Goal: Manage account settings

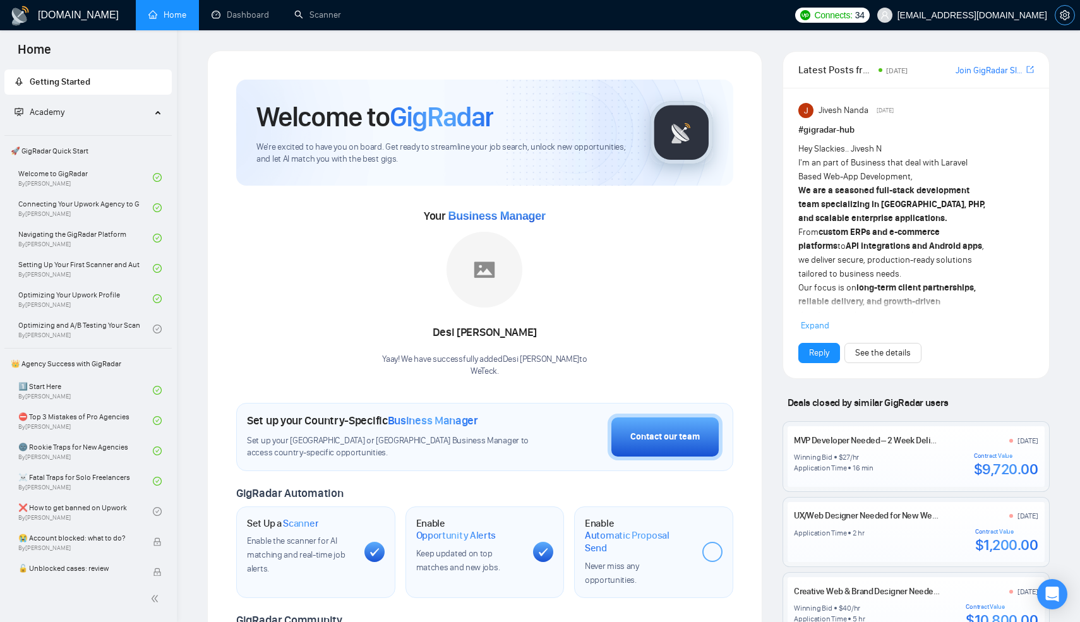
click at [1058, 18] on span "setting" at bounding box center [1064, 15] width 19 height 10
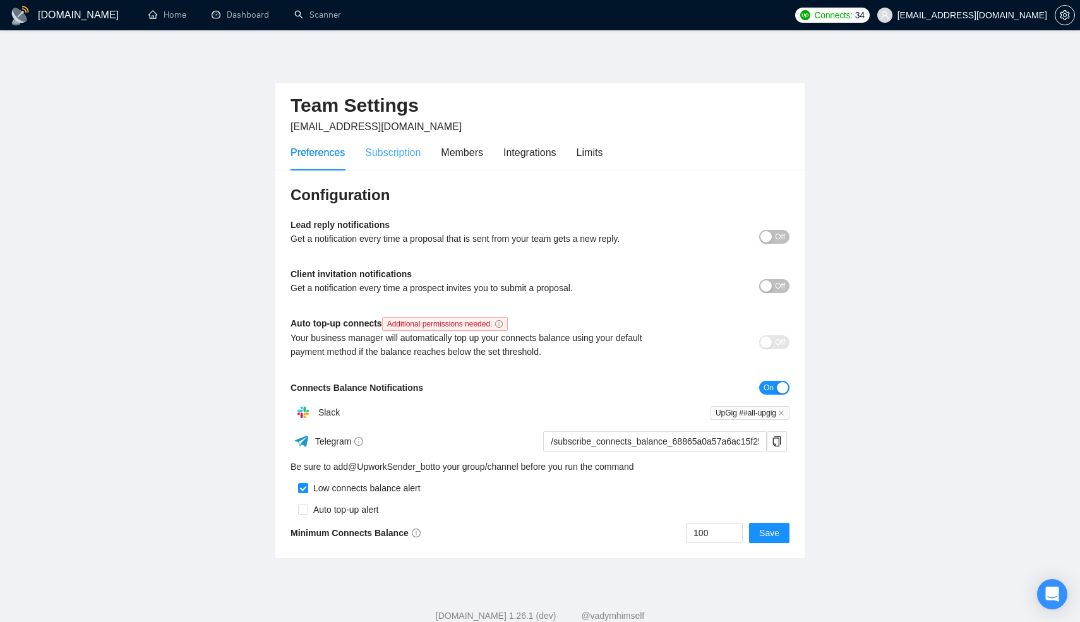
click at [393, 163] on div "Subscription" at bounding box center [393, 152] width 56 height 36
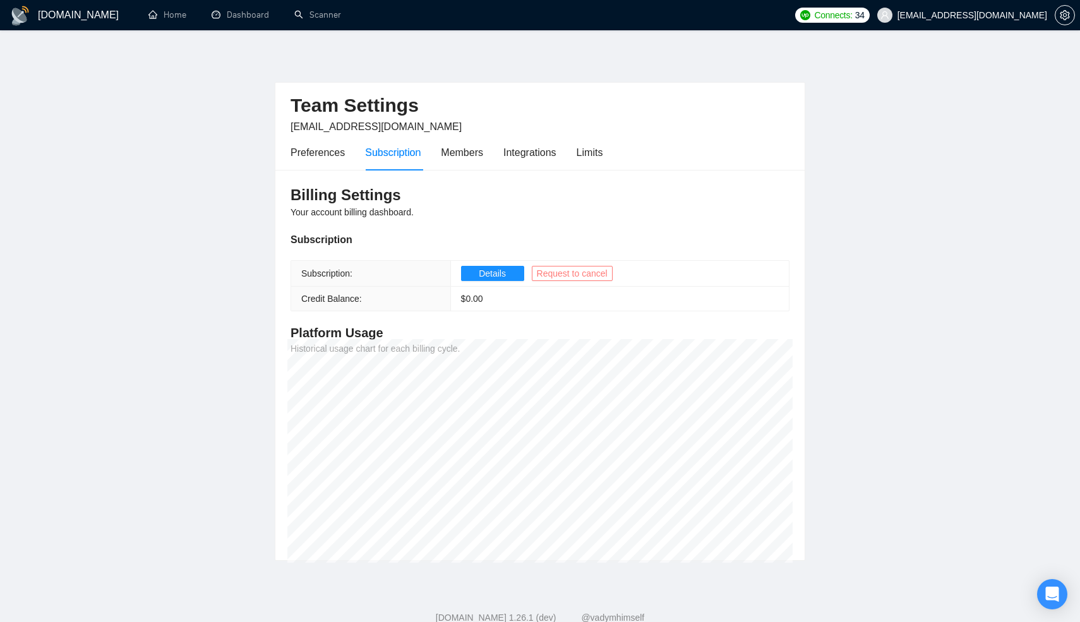
click at [557, 277] on span "Request to cancel" at bounding box center [572, 273] width 71 height 14
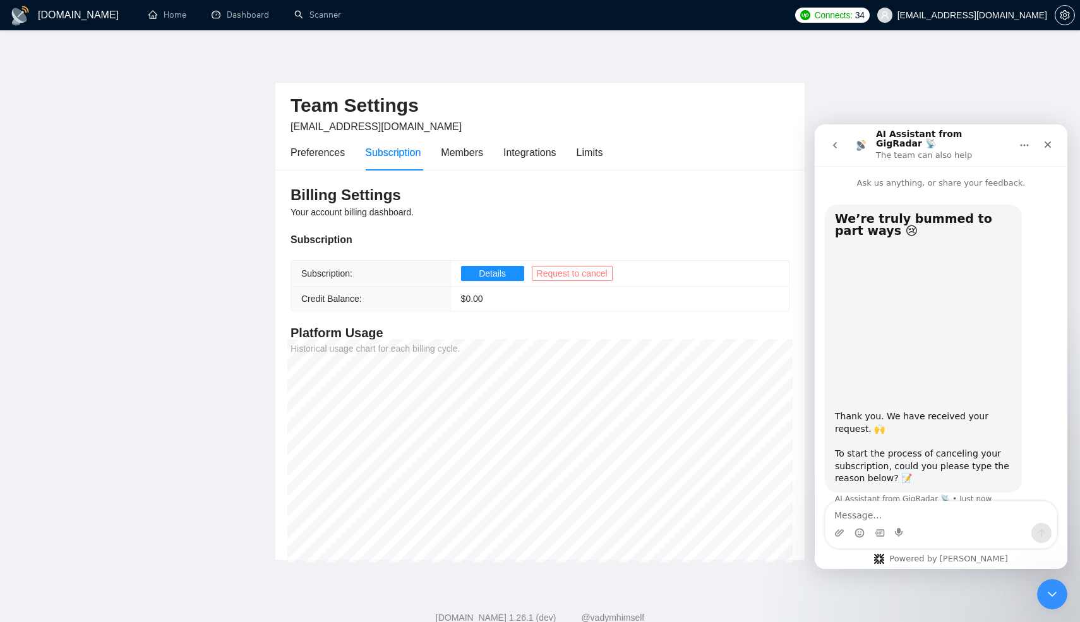
scroll to position [9, 0]
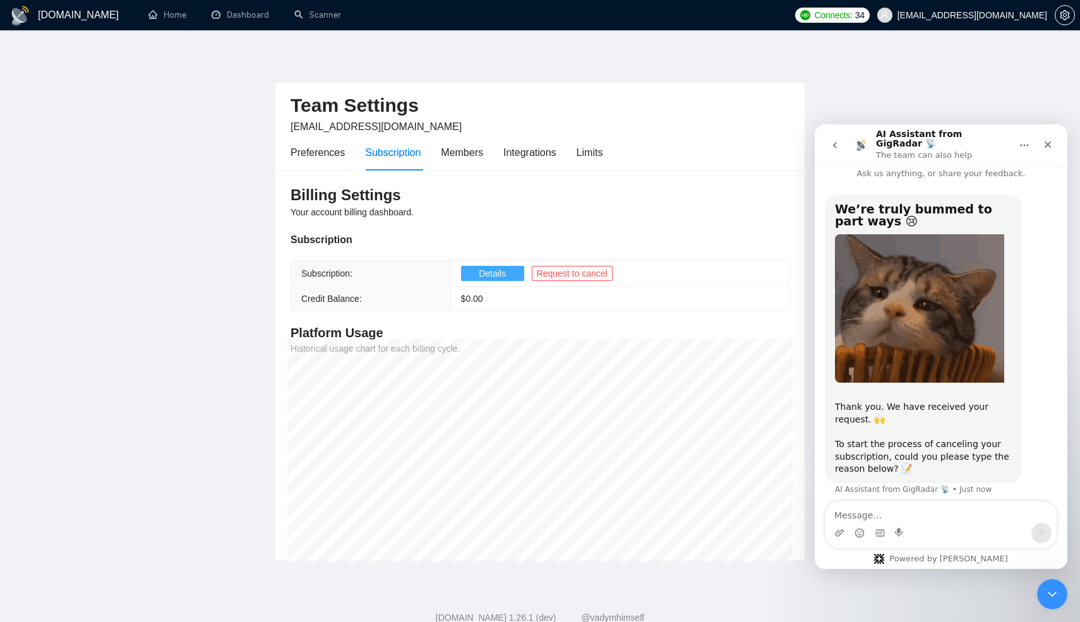
click at [496, 276] on span "Details" at bounding box center [492, 273] width 27 height 14
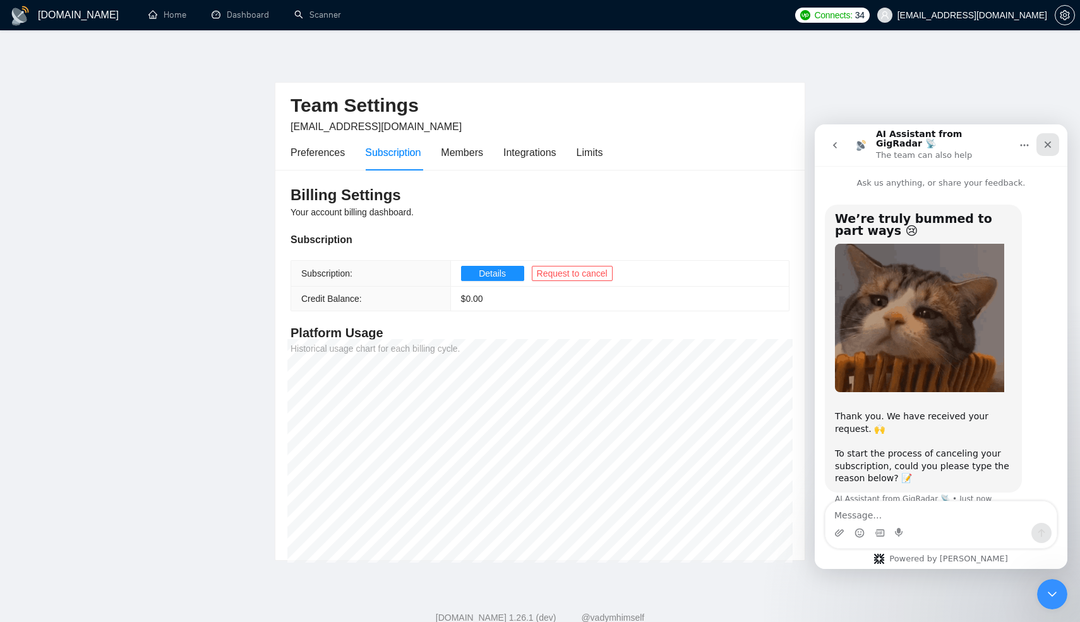
click at [1048, 142] on icon "Close" at bounding box center [1047, 144] width 7 height 7
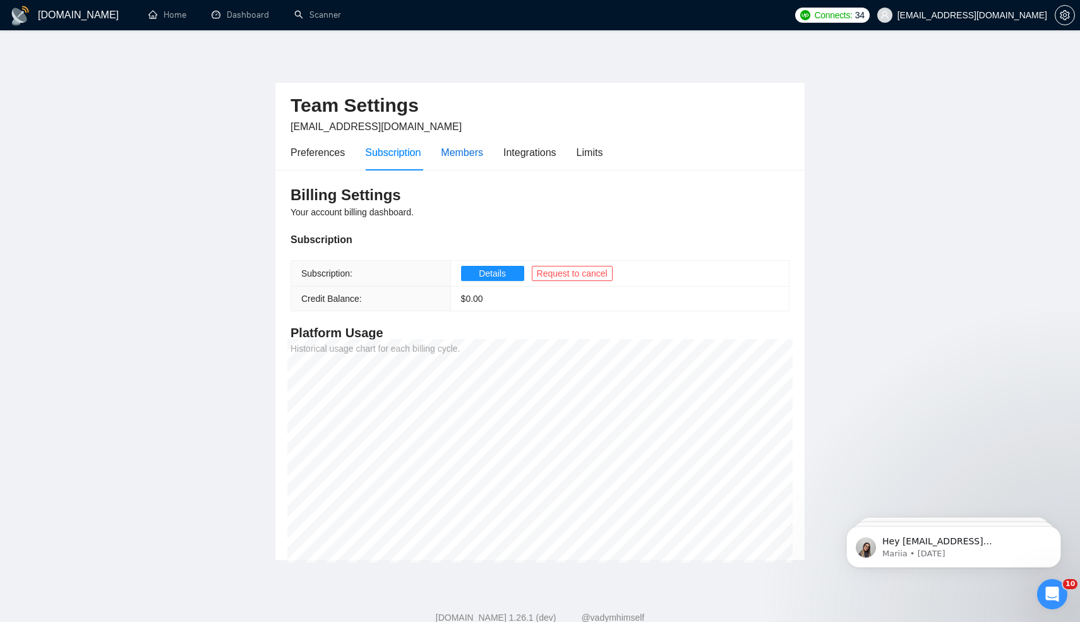
click at [472, 158] on div "Members" at bounding box center [462, 153] width 42 height 16
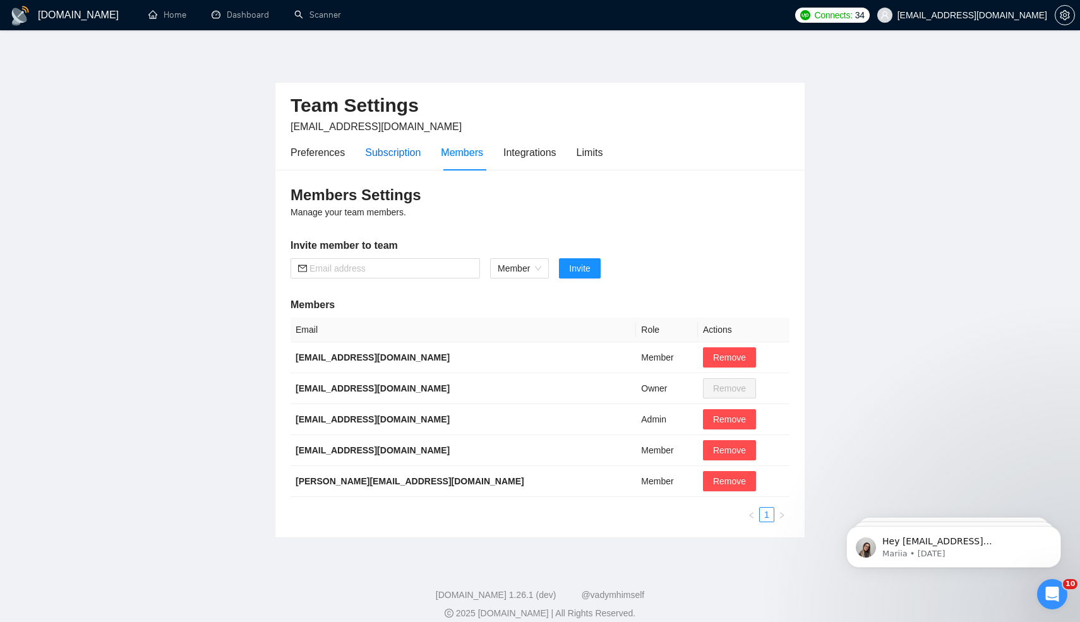
click at [403, 156] on div "Subscription" at bounding box center [393, 153] width 56 height 16
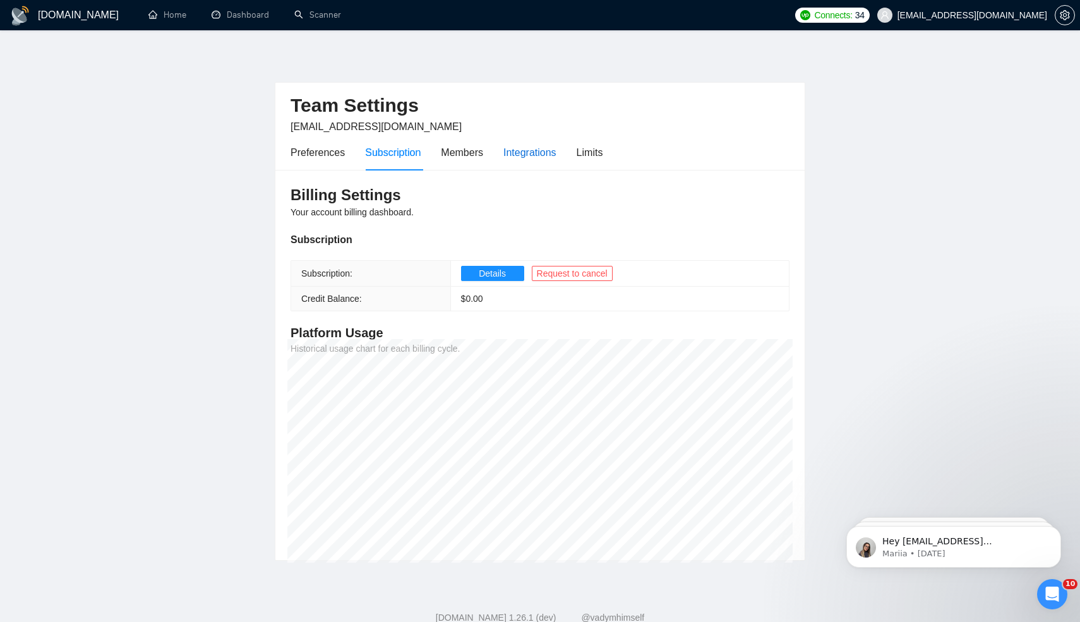
click at [530, 158] on div "Integrations" at bounding box center [529, 153] width 53 height 16
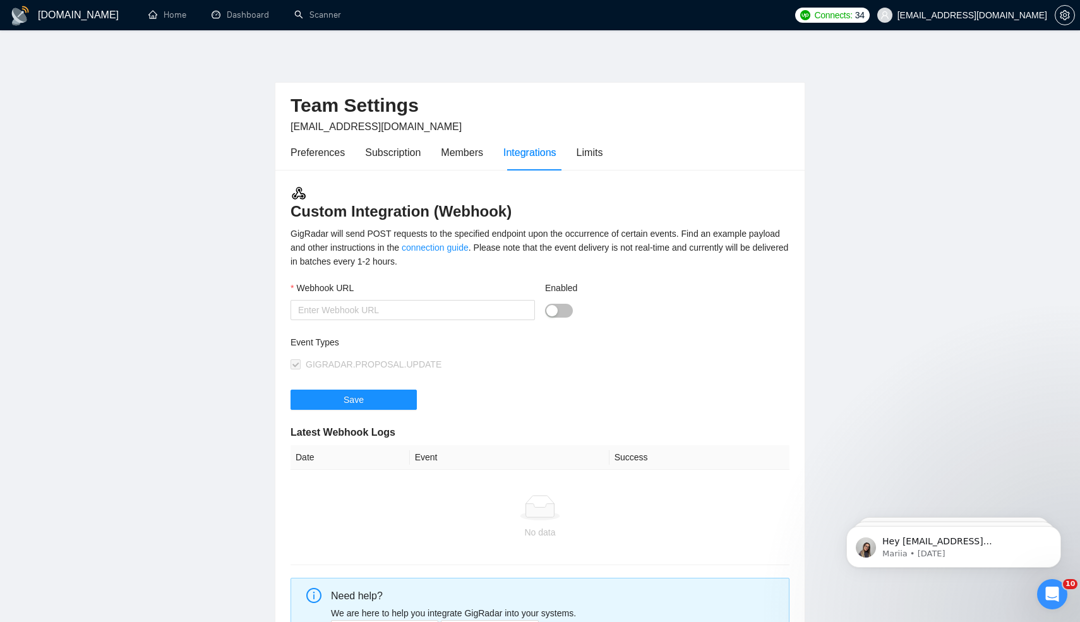
click at [570, 150] on div "Preferences Subscription Members Integrations Limits" at bounding box center [446, 152] width 312 height 36
click at [586, 152] on div "Limits" at bounding box center [589, 153] width 27 height 16
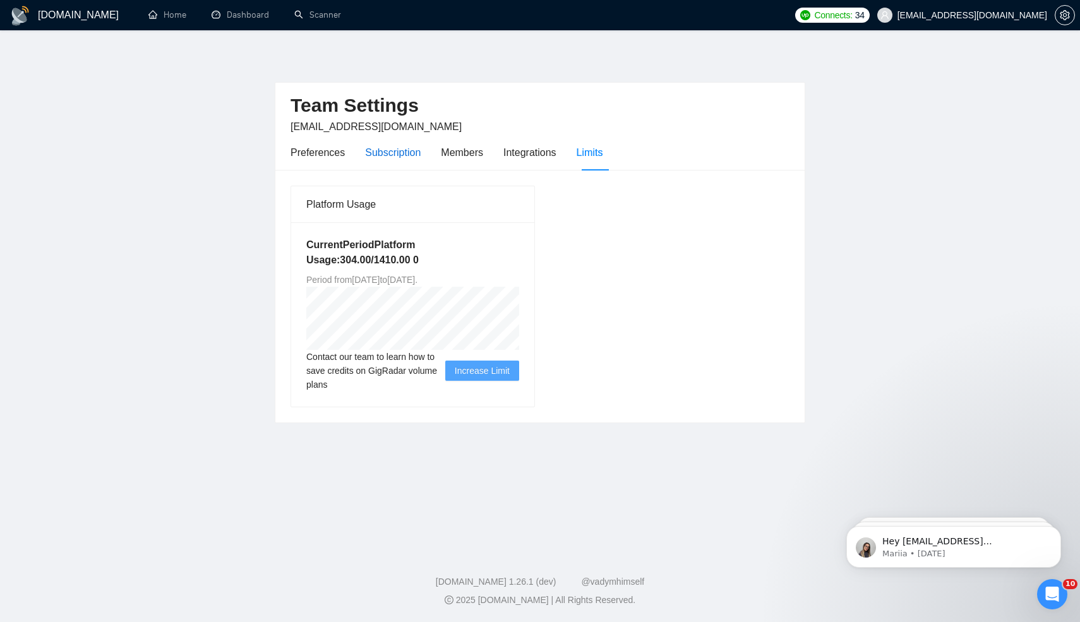
click at [403, 150] on div "Subscription" at bounding box center [393, 153] width 56 height 16
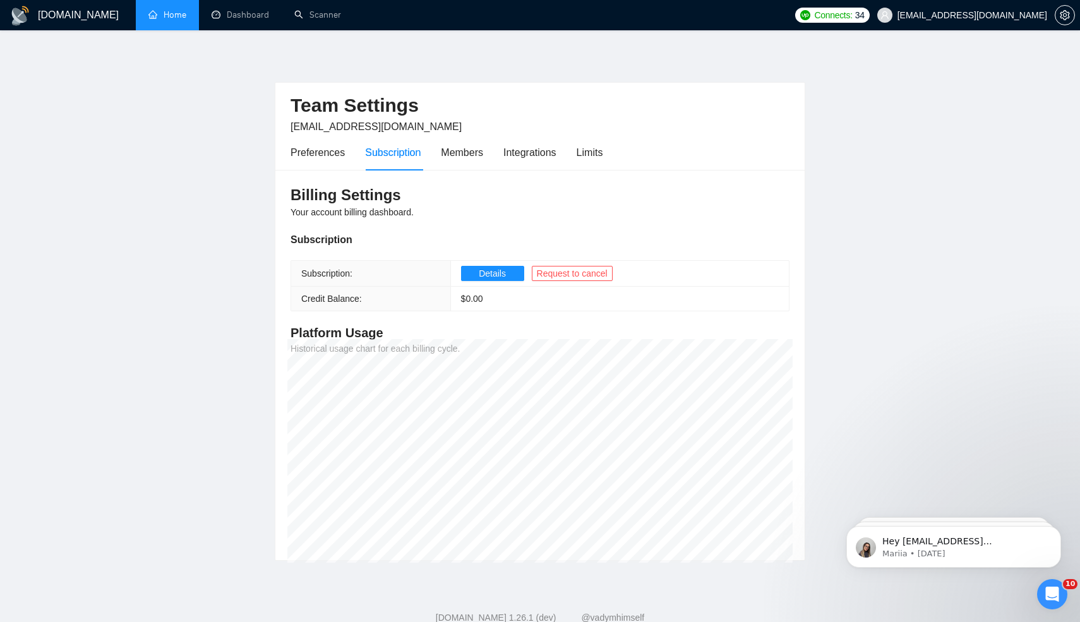
click at [159, 16] on link "Home" at bounding box center [167, 14] width 38 height 11
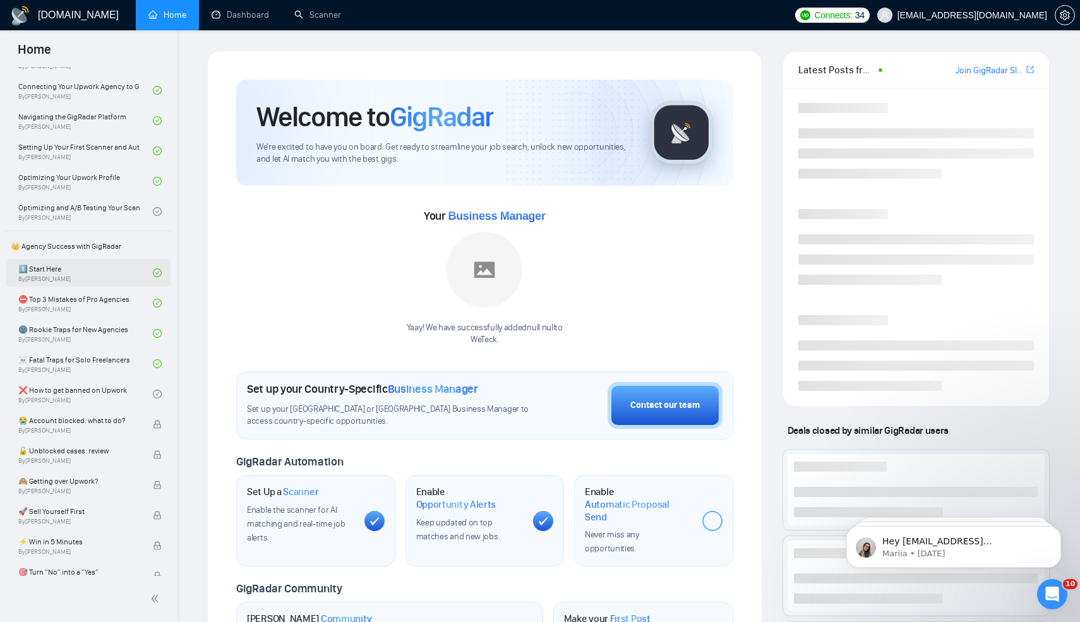
scroll to position [120, 0]
